Goal: Task Accomplishment & Management: Use online tool/utility

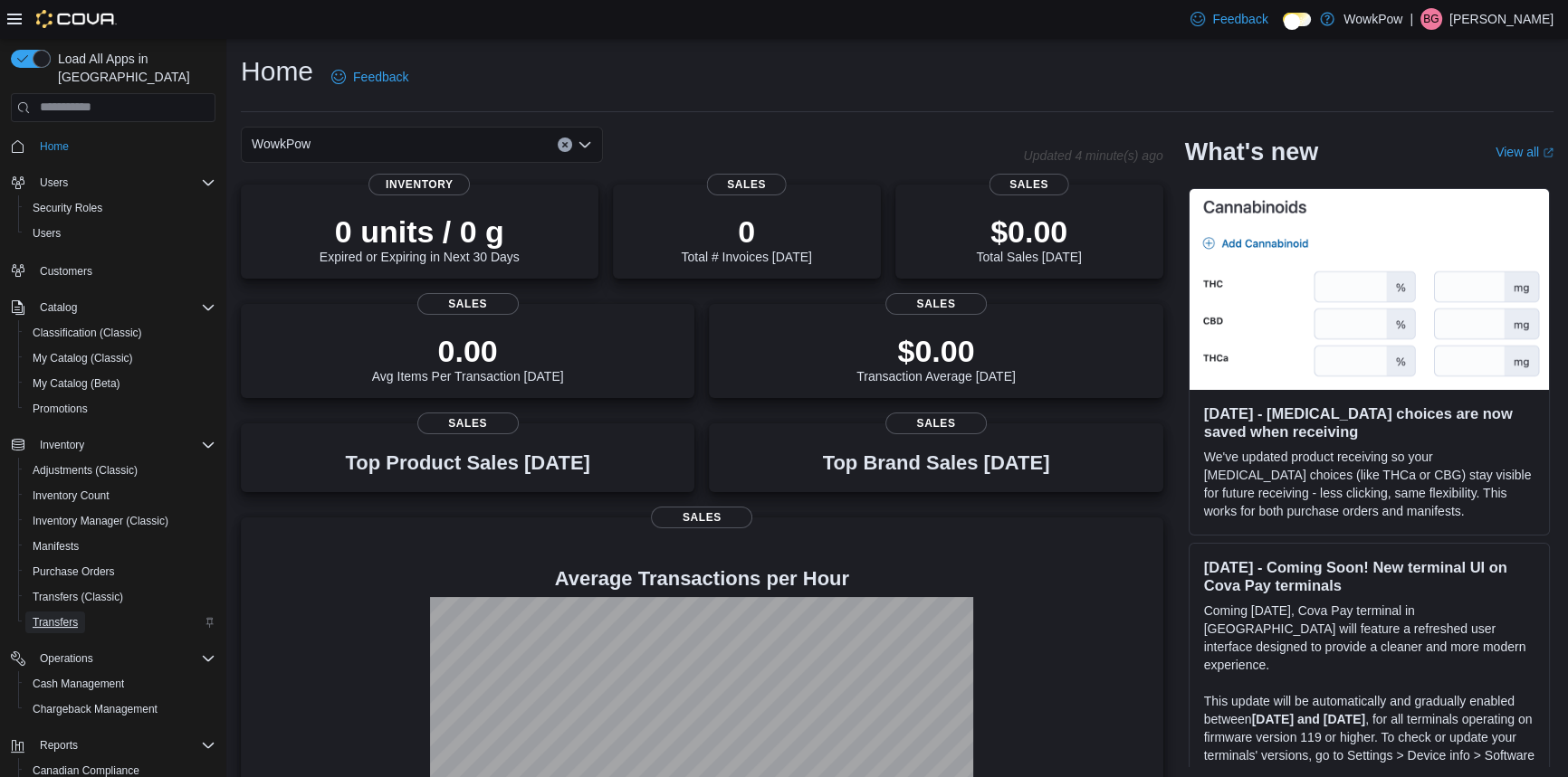
click at [71, 612] on link "Transfers" at bounding box center [55, 622] width 60 height 21
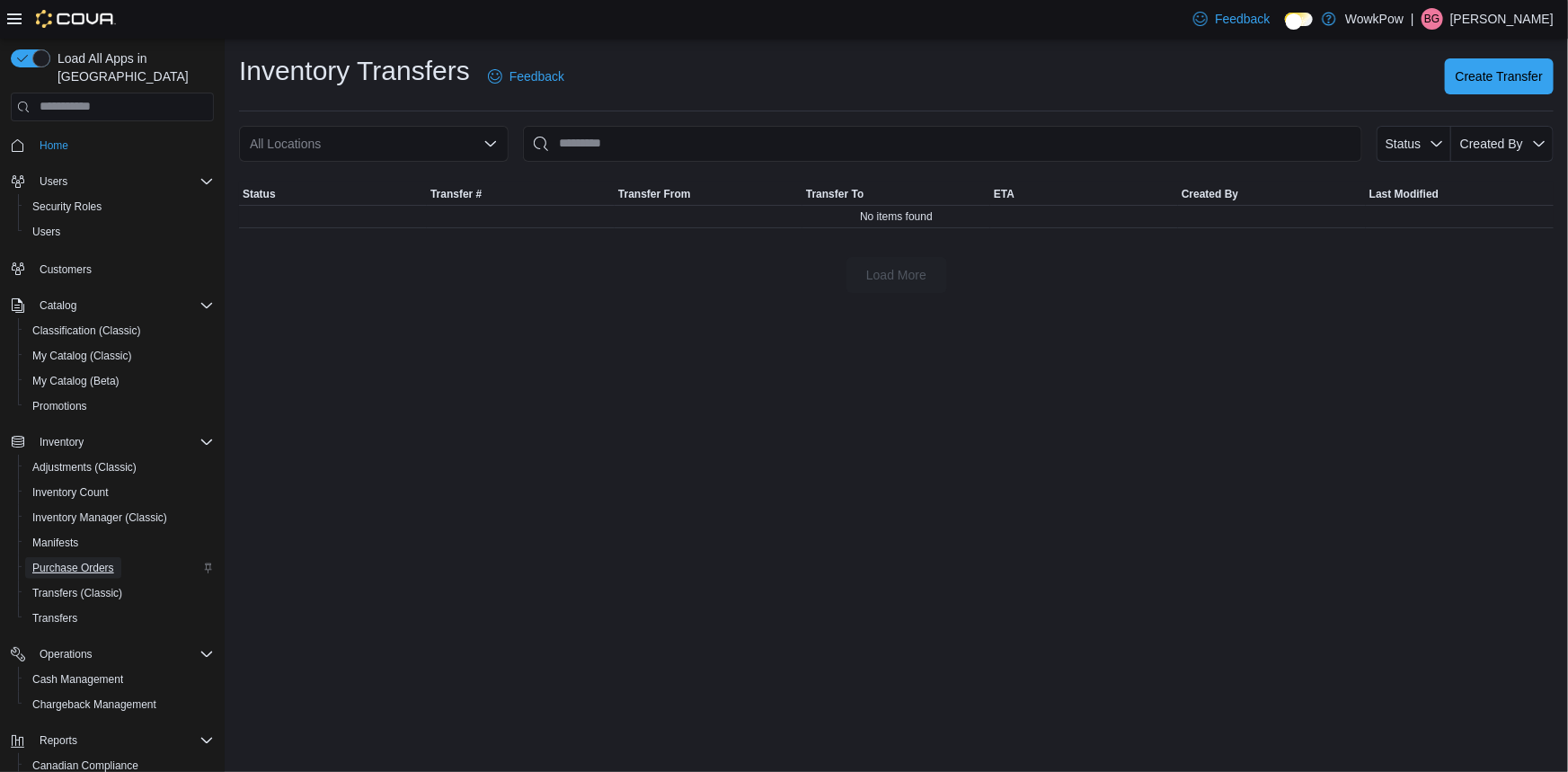
click at [72, 561] on span "Purchase Orders" at bounding box center [73, 568] width 82 height 14
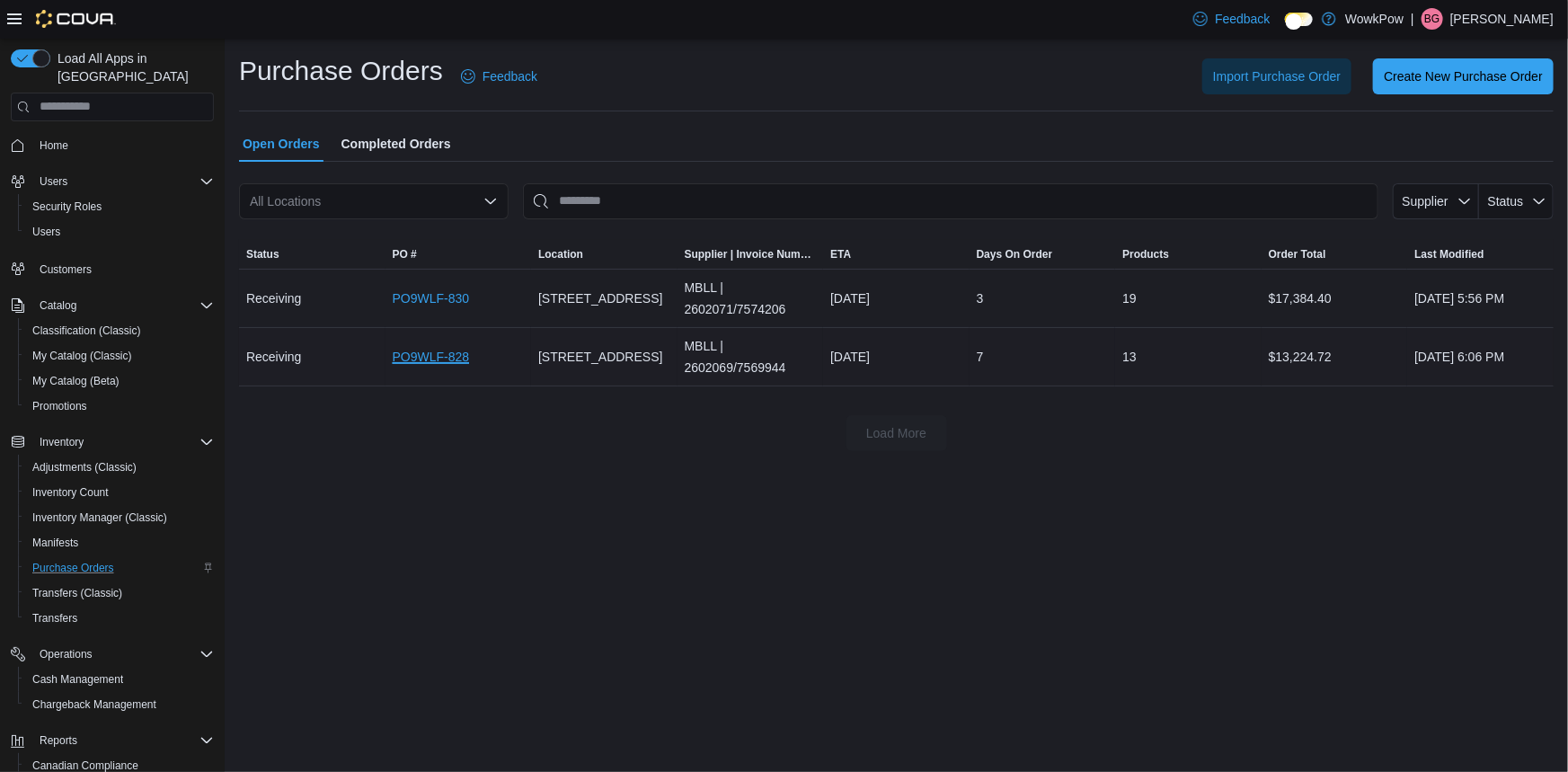
click at [422, 346] on link "PO9WLF-828" at bounding box center [431, 357] width 77 height 21
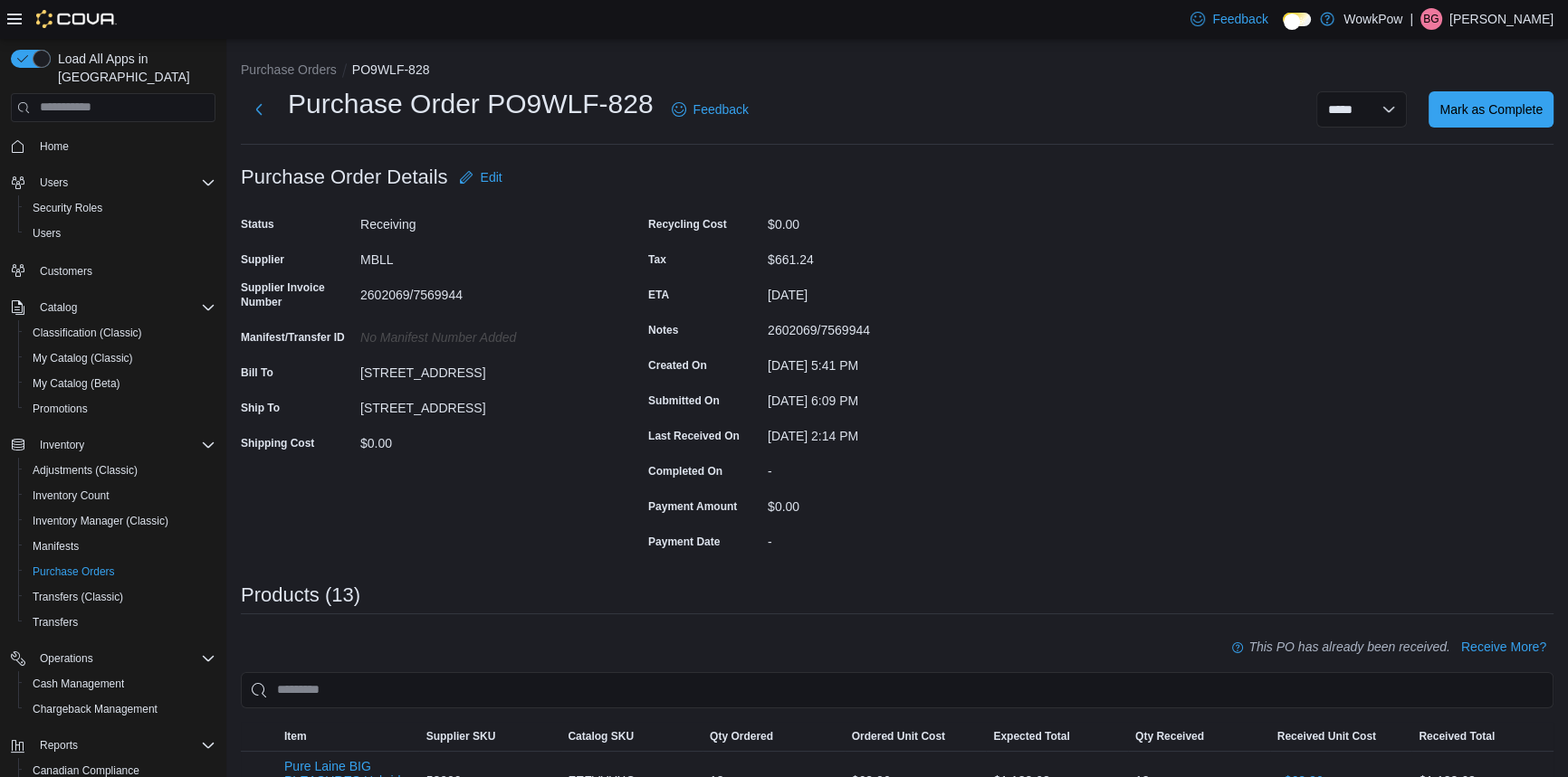
click at [294, 63] on li "Purchase Orders" at bounding box center [296, 70] width 111 height 18
click at [294, 63] on button "Purchase Orders" at bounding box center [288, 70] width 96 height 15
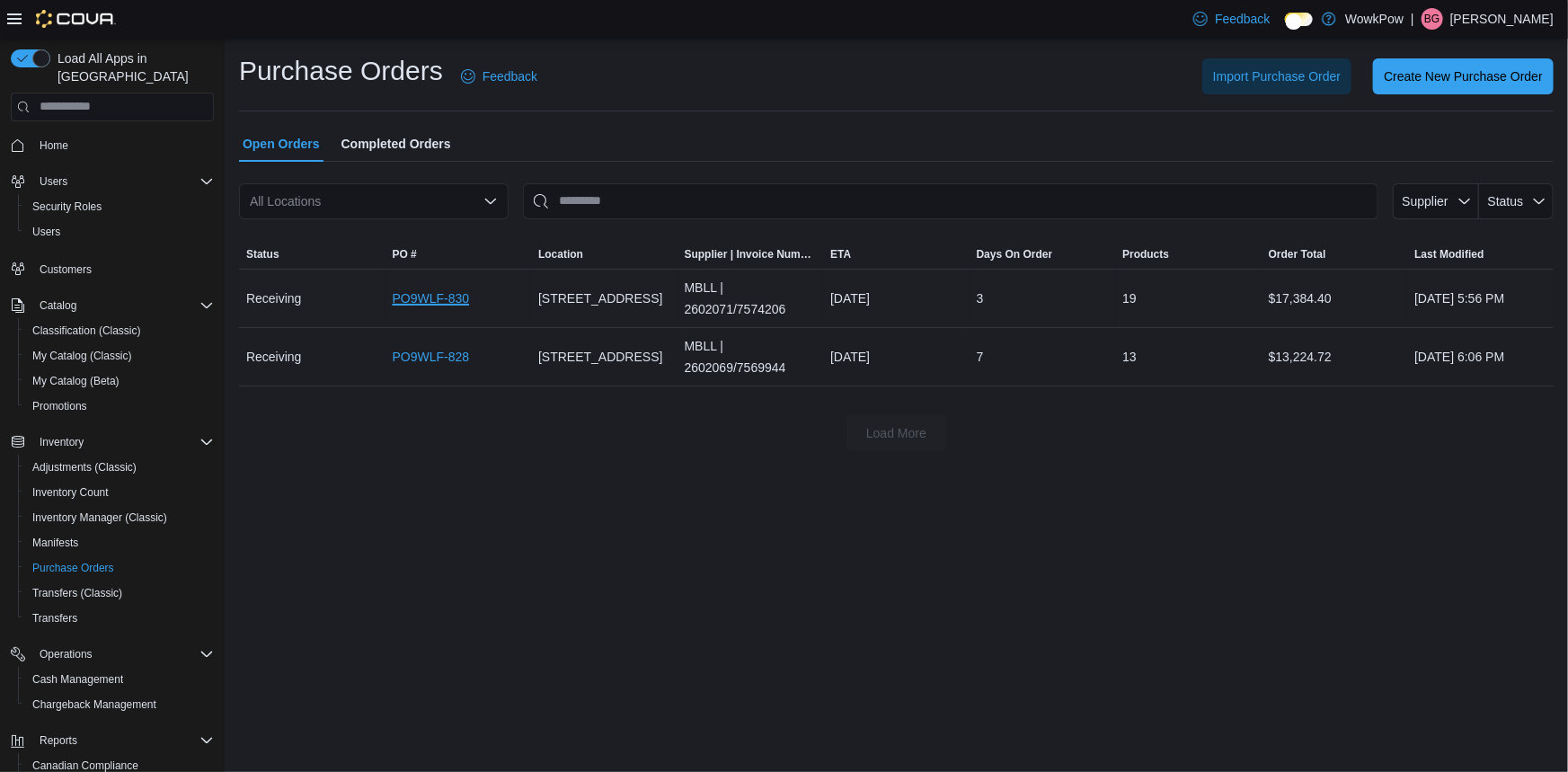
click at [432, 287] on link "PO9WLF-830" at bounding box center [431, 298] width 77 height 21
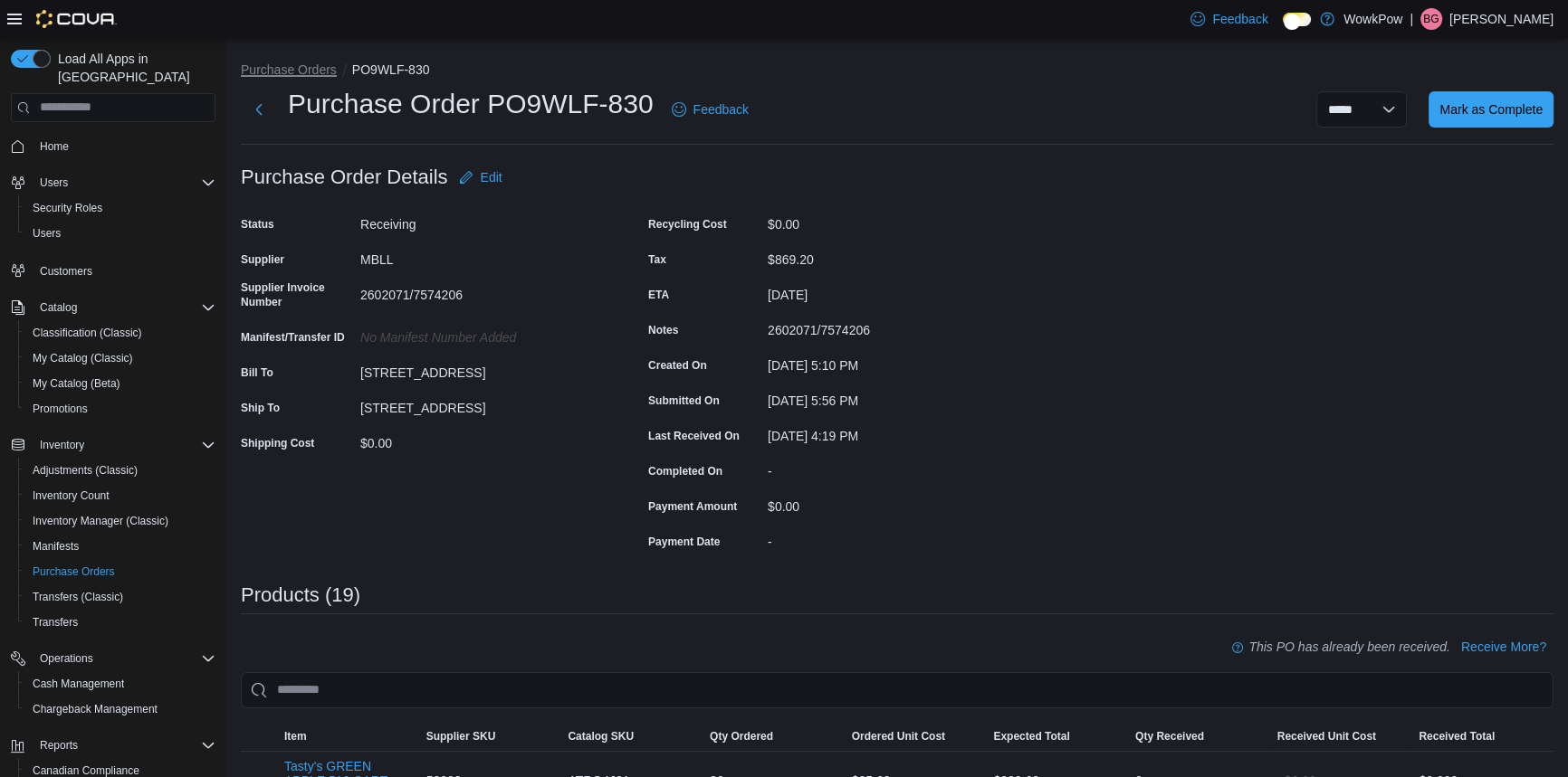
click at [289, 63] on button "Purchase Orders" at bounding box center [288, 70] width 96 height 15
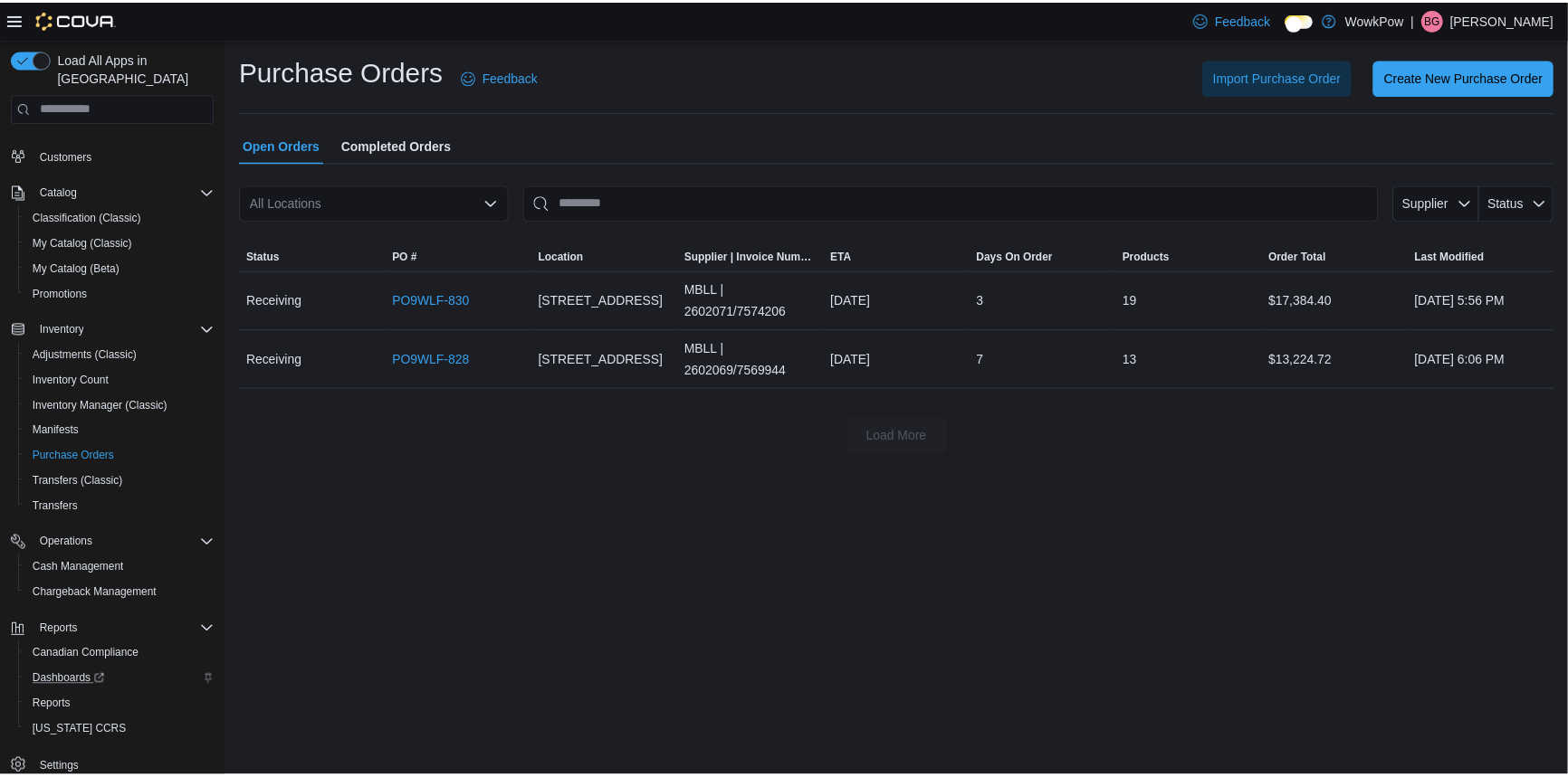
scroll to position [121, 0]
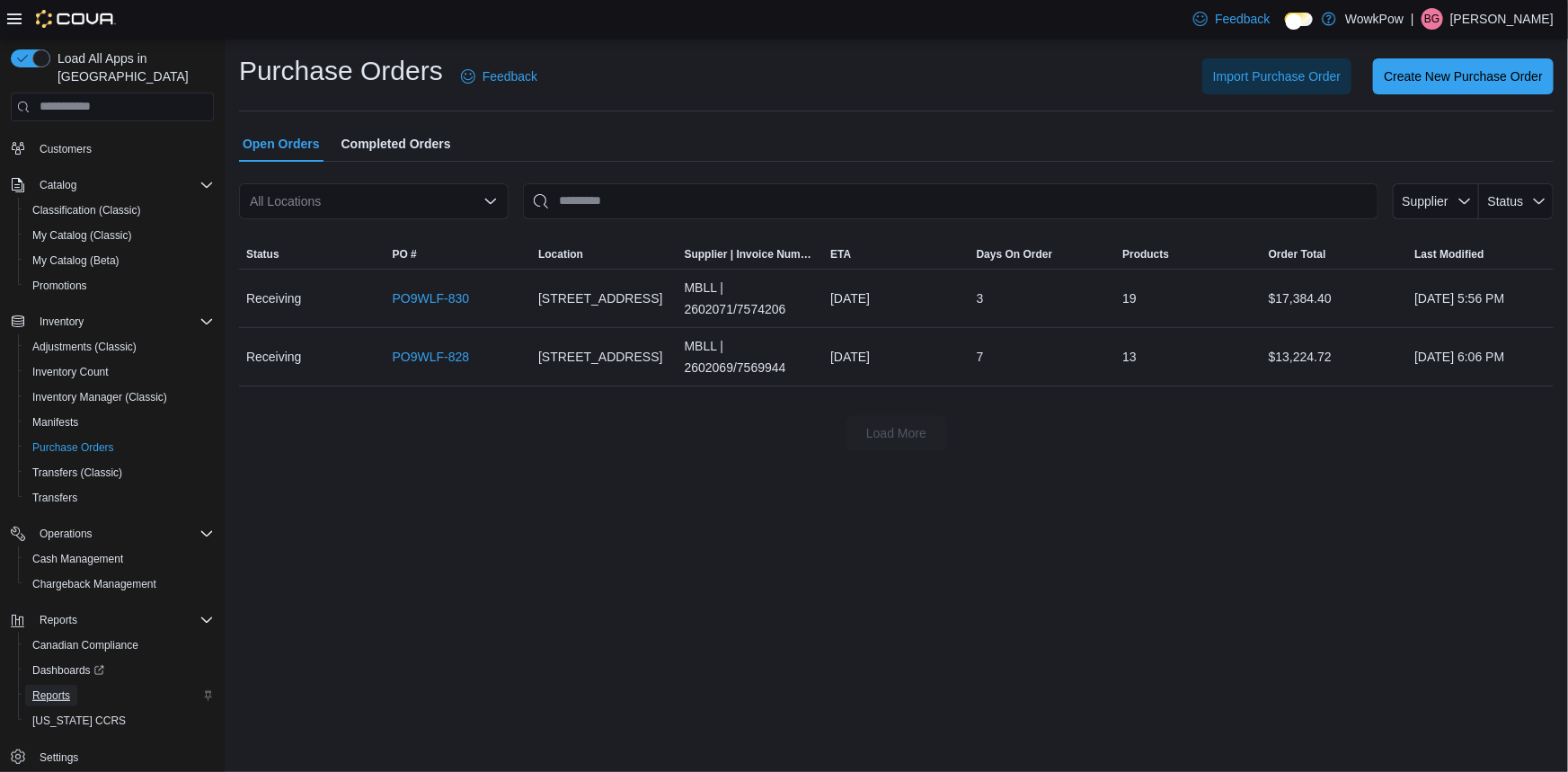
click at [40, 688] on span "Reports" at bounding box center [51, 695] width 37 height 14
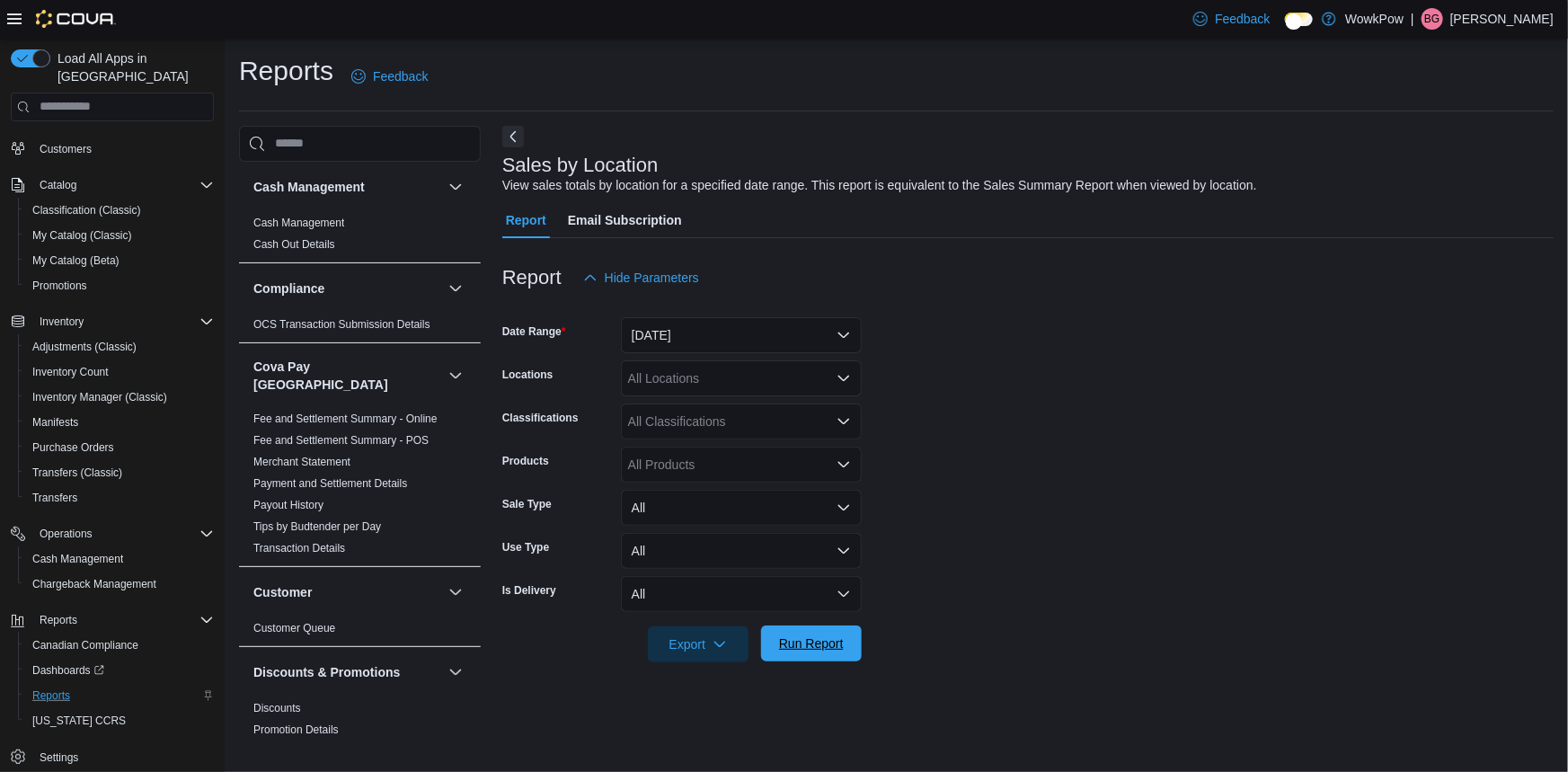
click at [851, 636] on button "Run Report" at bounding box center [811, 643] width 101 height 36
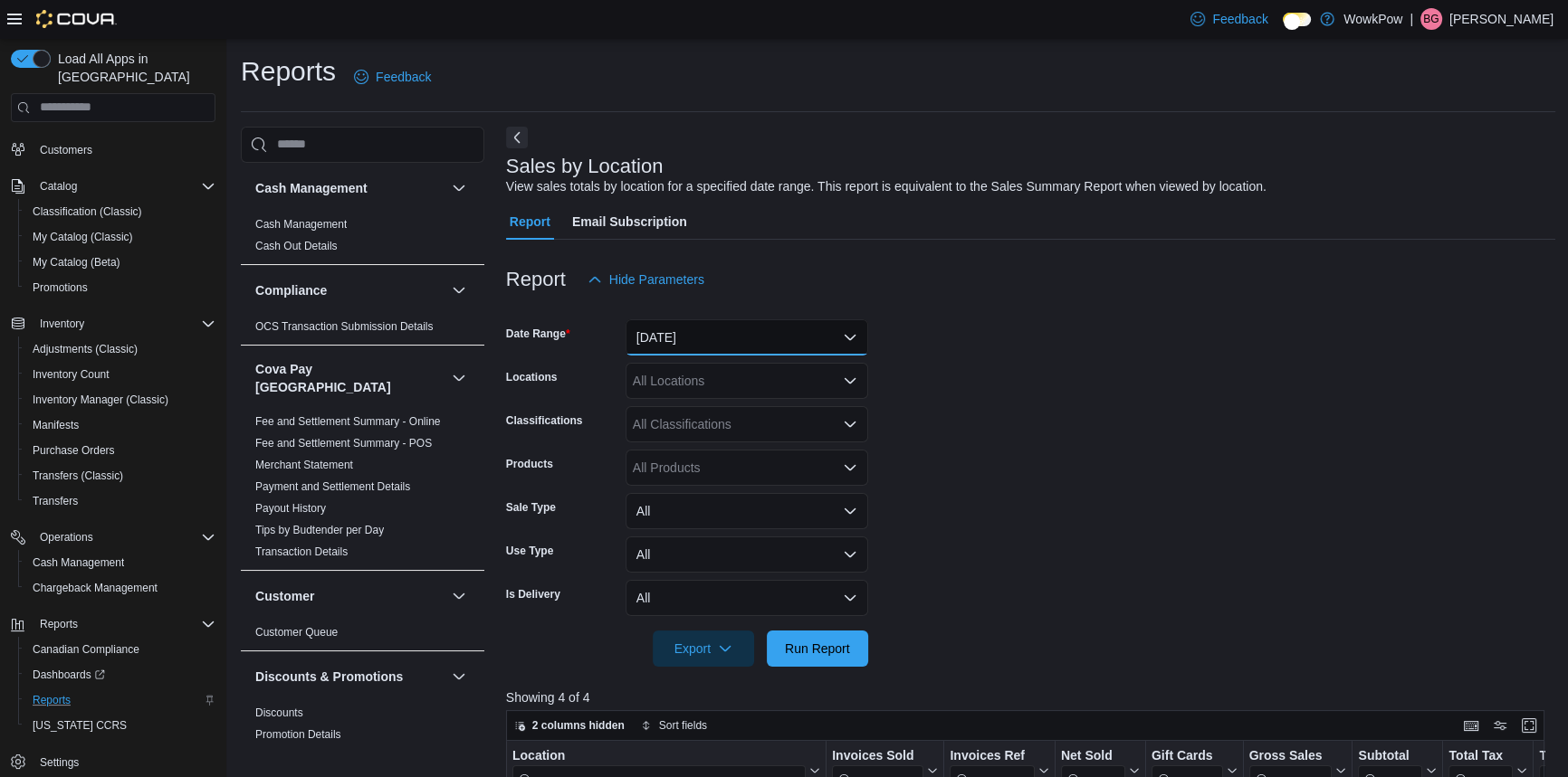
click at [688, 319] on button "Yesterday" at bounding box center [746, 337] width 243 height 36
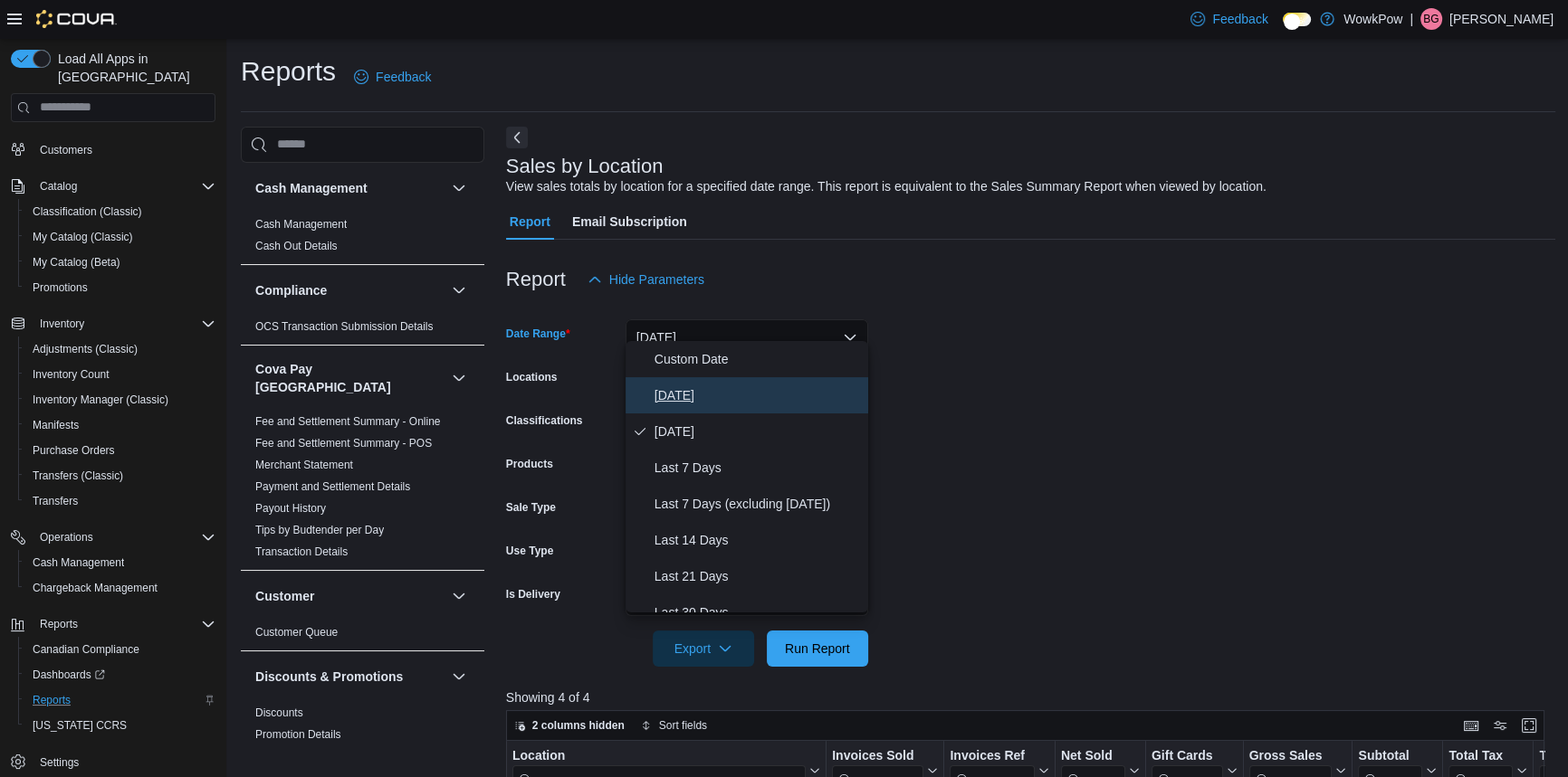
click at [668, 390] on span "Today" at bounding box center [757, 395] width 206 height 21
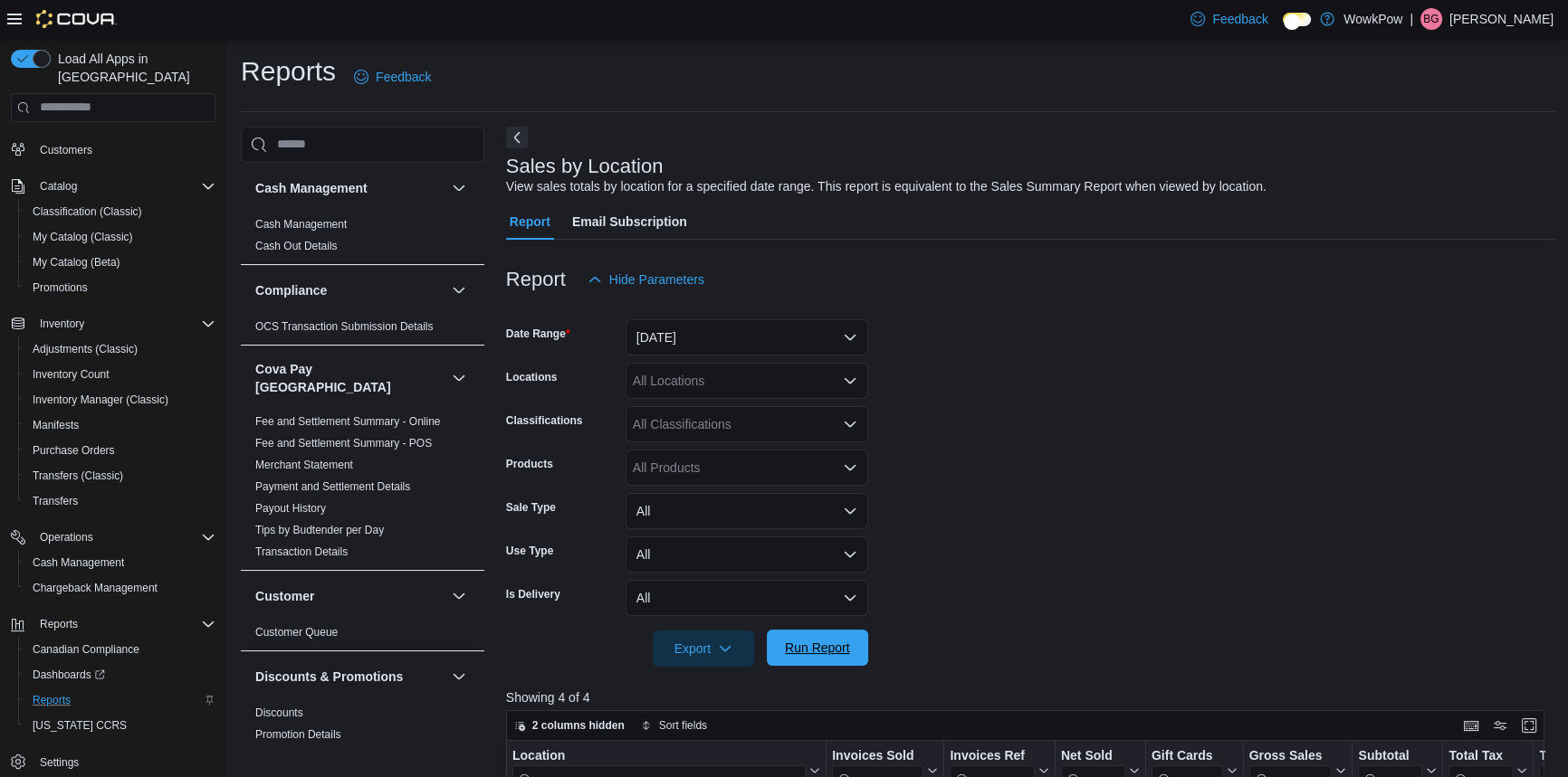
click at [807, 630] on span "Run Report" at bounding box center [817, 647] width 79 height 36
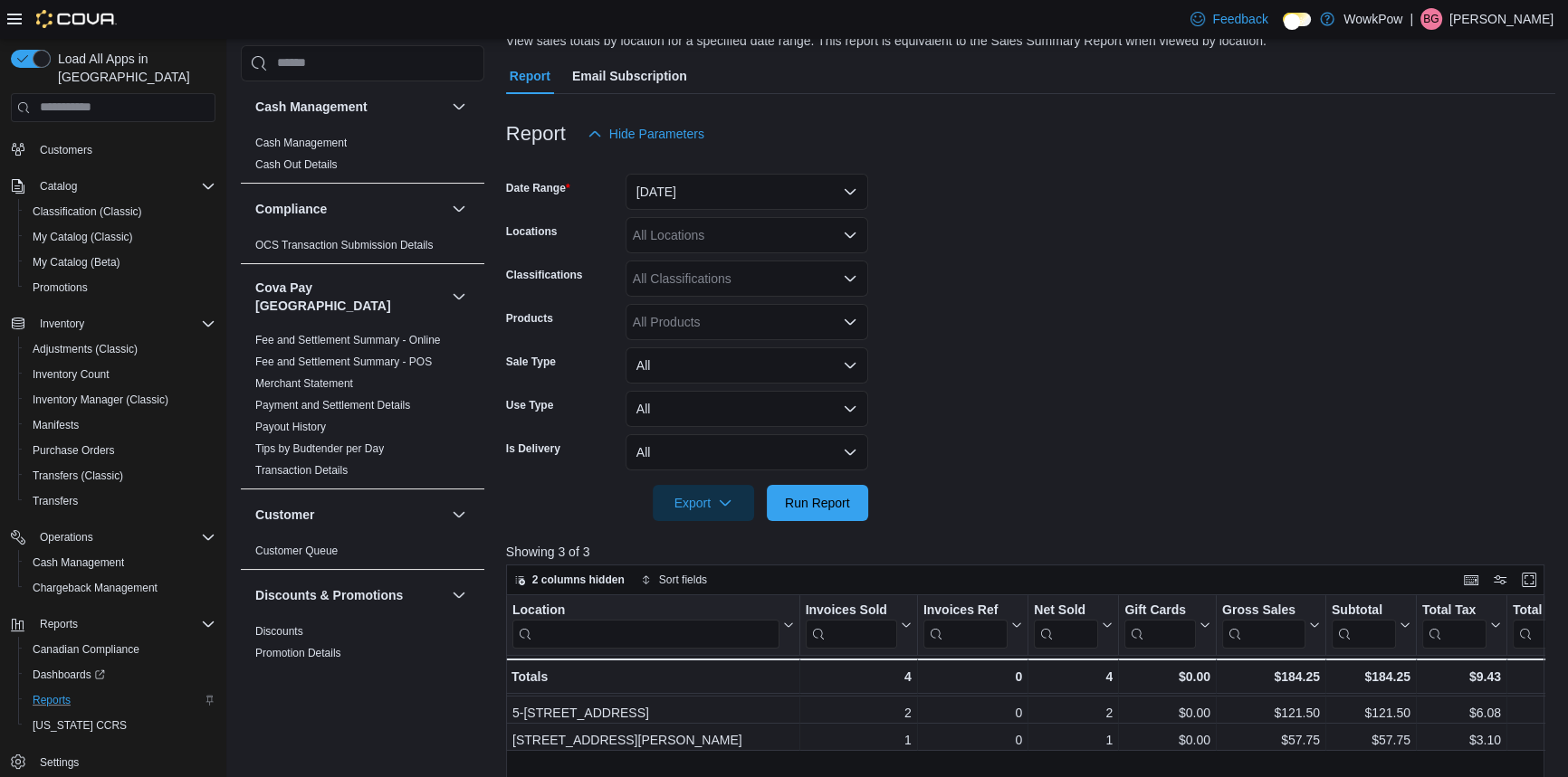
scroll to position [164, 0]
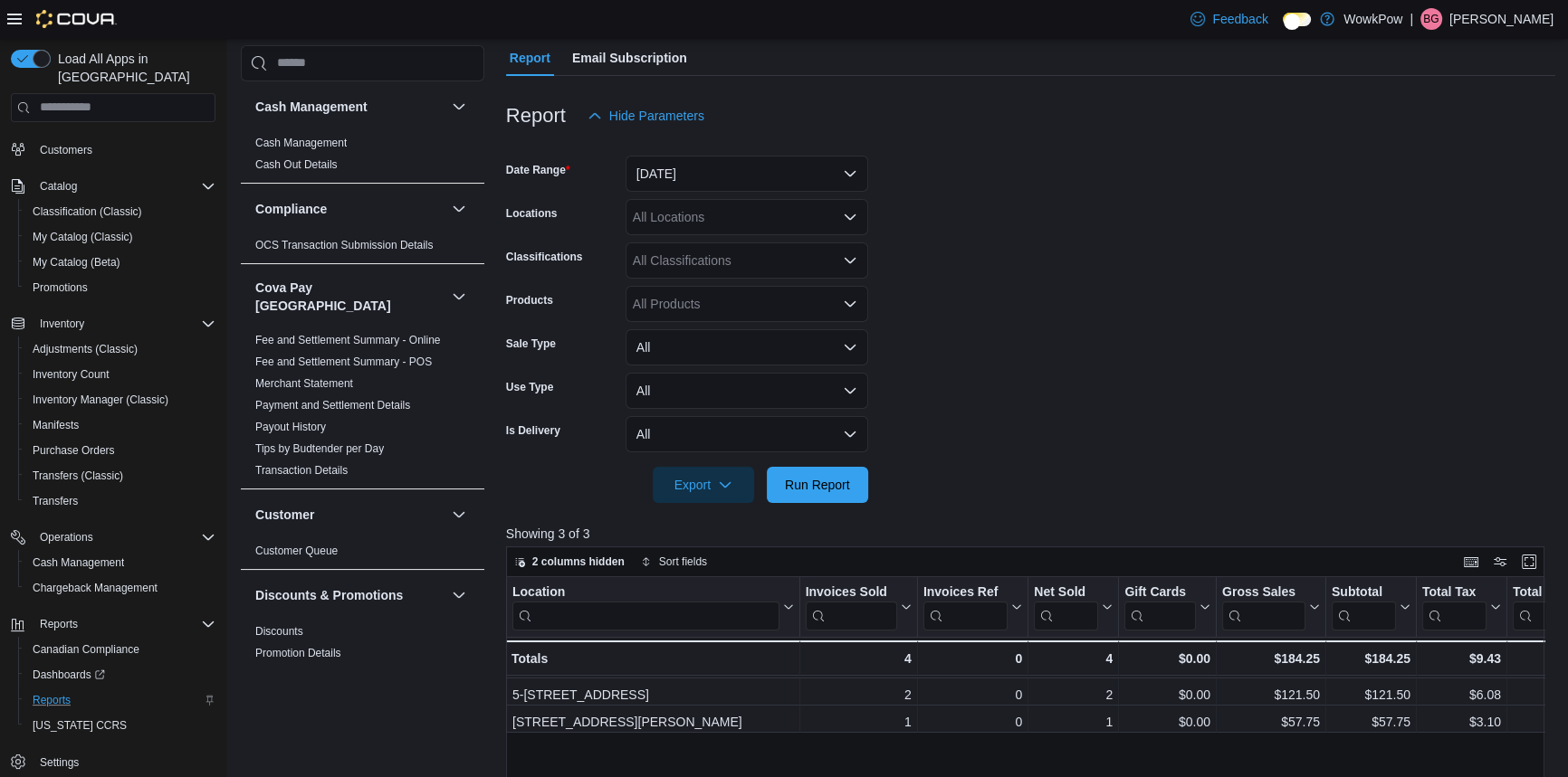
click at [837, 453] on div at bounding box center [1031, 460] width 1049 height 15
click at [846, 470] on span "Run Report" at bounding box center [817, 484] width 79 height 36
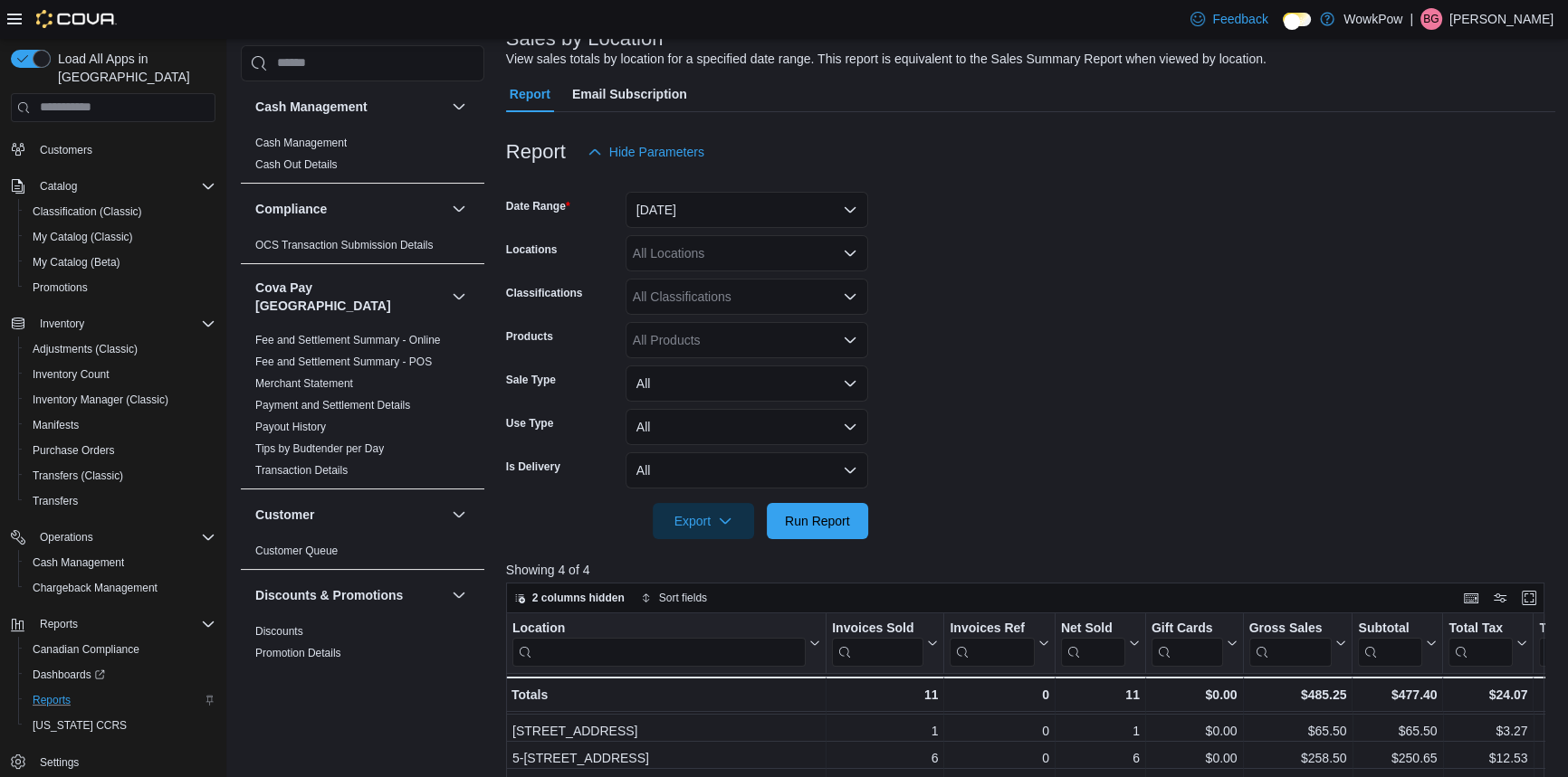
scroll to position [126, 0]
click at [781, 507] on span "Run Report" at bounding box center [817, 522] width 79 height 36
